Goal: Obtain resource: Download file/media

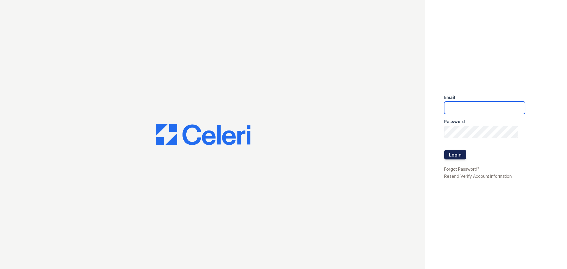
type input "[EMAIL_ADDRESS][DOMAIN_NAME]"
click at [453, 153] on button "Login" at bounding box center [455, 154] width 22 height 9
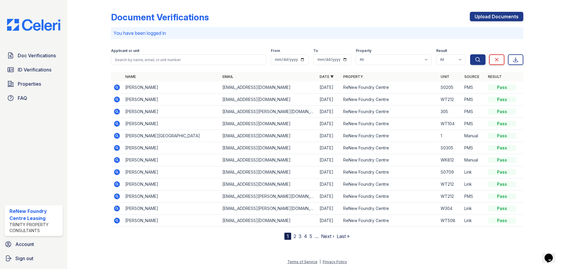
click at [119, 108] on icon at bounding box center [116, 111] width 7 height 7
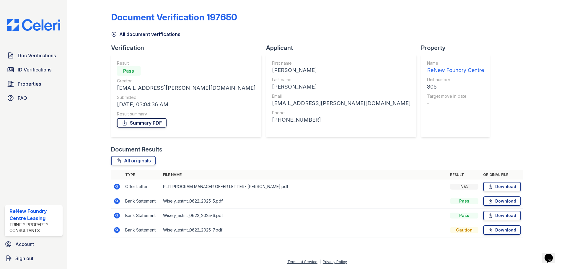
click at [149, 120] on link "Summary PDF" at bounding box center [142, 122] width 50 height 9
click at [126, 36] on link "All document verifications" at bounding box center [145, 34] width 69 height 7
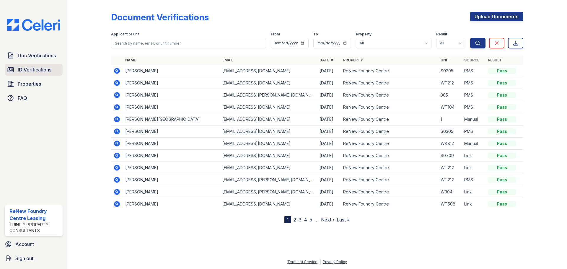
click at [46, 72] on span "ID Verifications" at bounding box center [35, 69] width 34 height 7
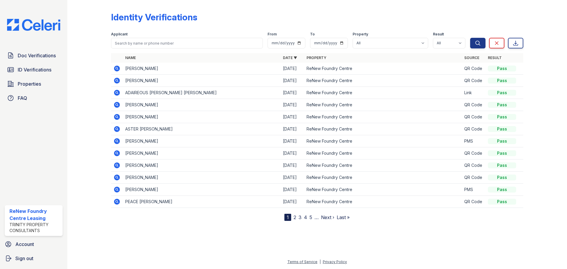
click at [118, 141] on icon at bounding box center [117, 141] width 6 height 6
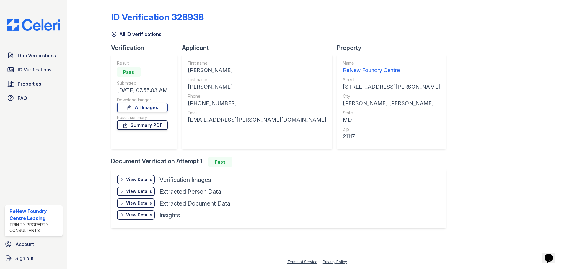
click at [157, 126] on link "Summary PDF" at bounding box center [142, 124] width 51 height 9
